Goal: Find specific page/section: Find specific page/section

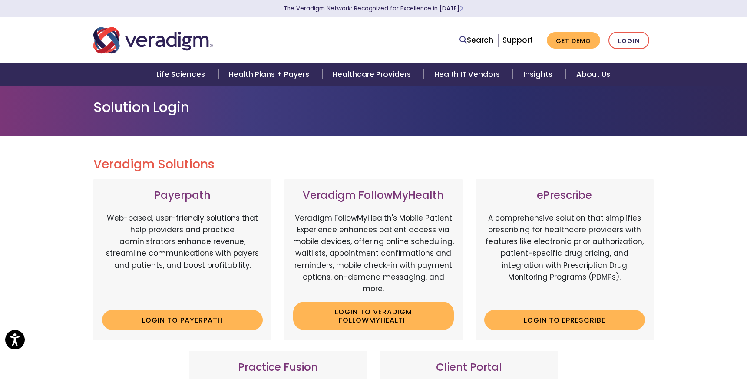
click at [130, 49] on img "Veradigm logo" at bounding box center [152, 40] width 119 height 29
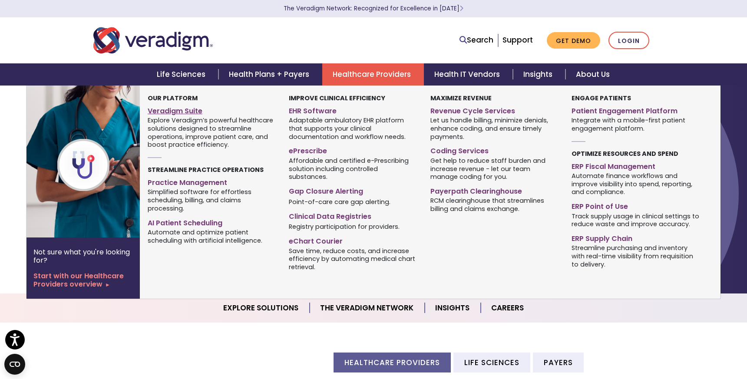
click at [194, 112] on link "Veradigm Suite" at bounding box center [212, 109] width 128 height 13
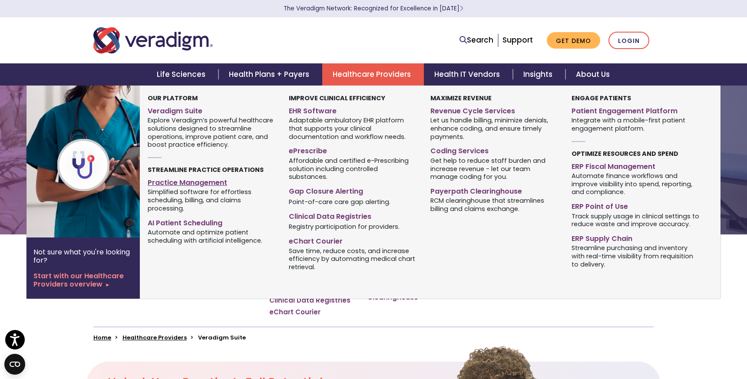
click at [187, 185] on link "Practice Management" at bounding box center [212, 181] width 128 height 13
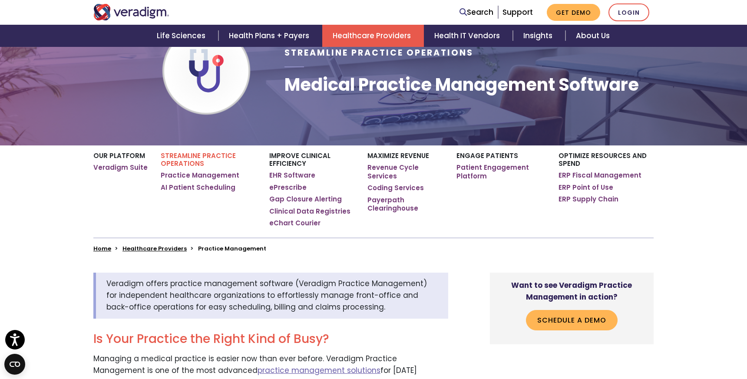
scroll to position [84, 0]
